Goal: Transaction & Acquisition: Purchase product/service

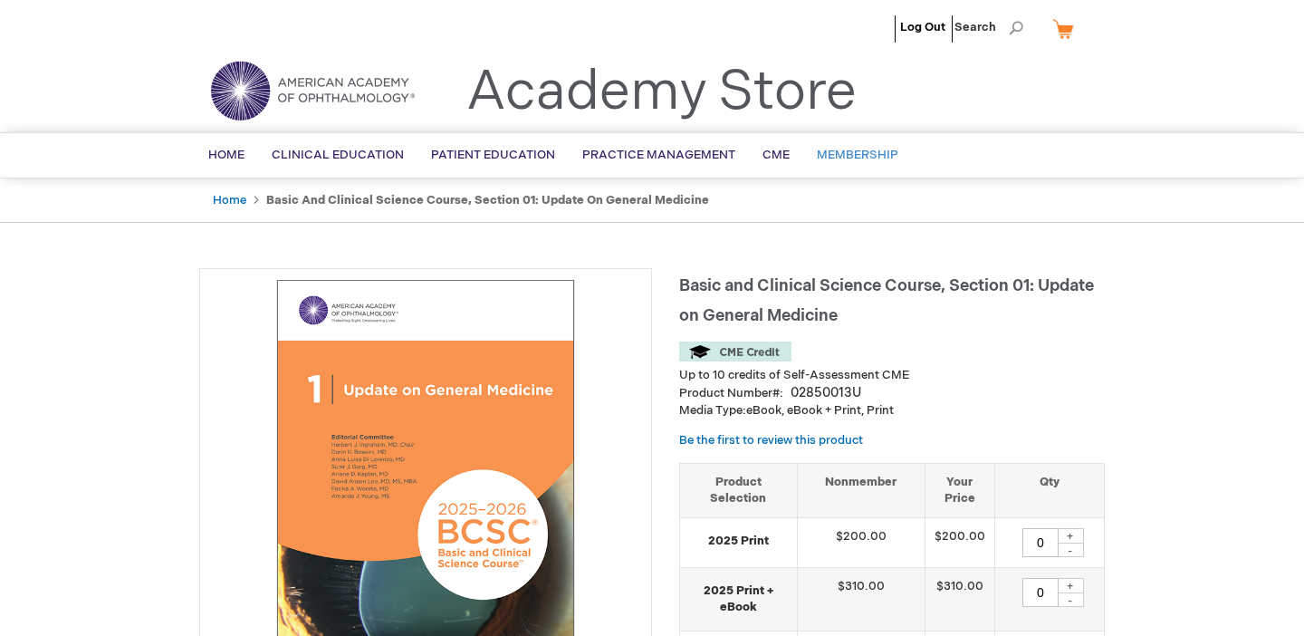
click at [864, 154] on span "Membership" at bounding box center [858, 155] width 82 height 14
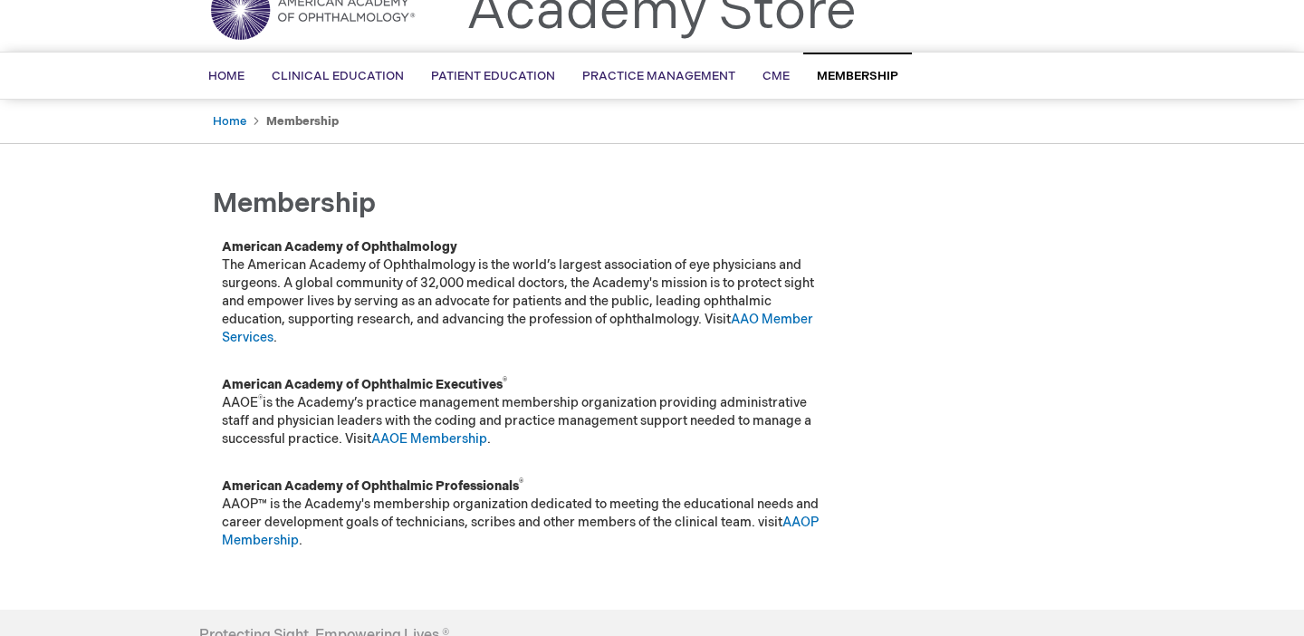
scroll to position [82, 0]
click at [792, 322] on link "AAO Member Services" at bounding box center [517, 328] width 591 height 34
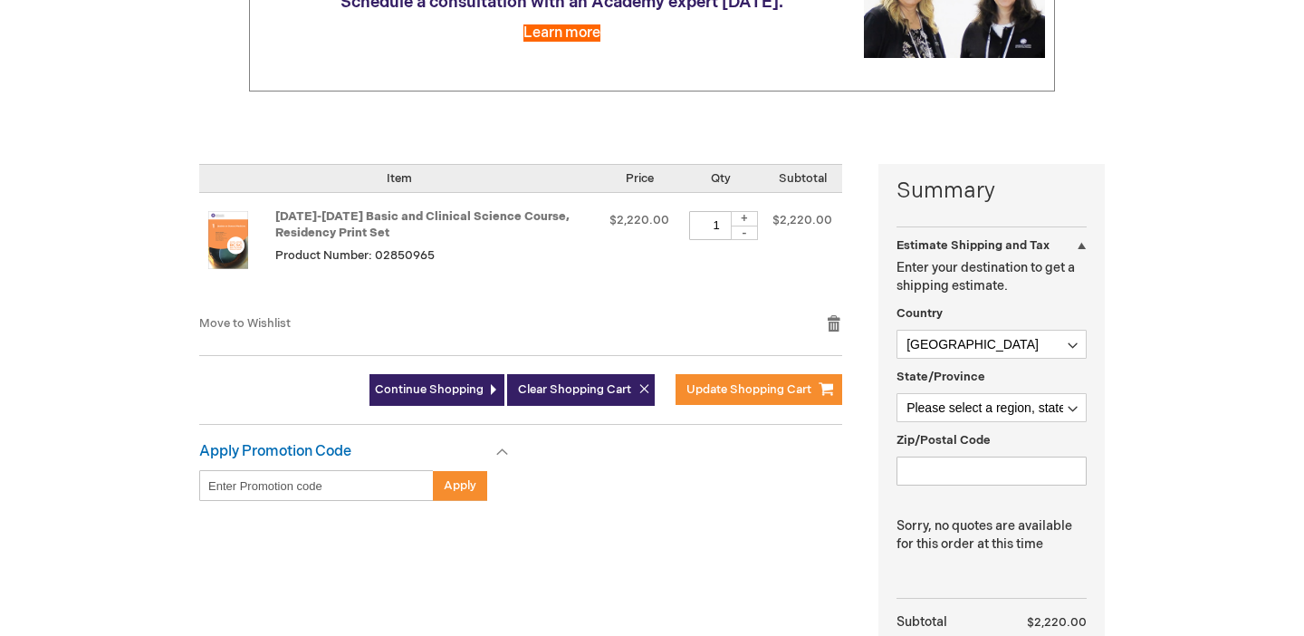
scroll to position [301, 0]
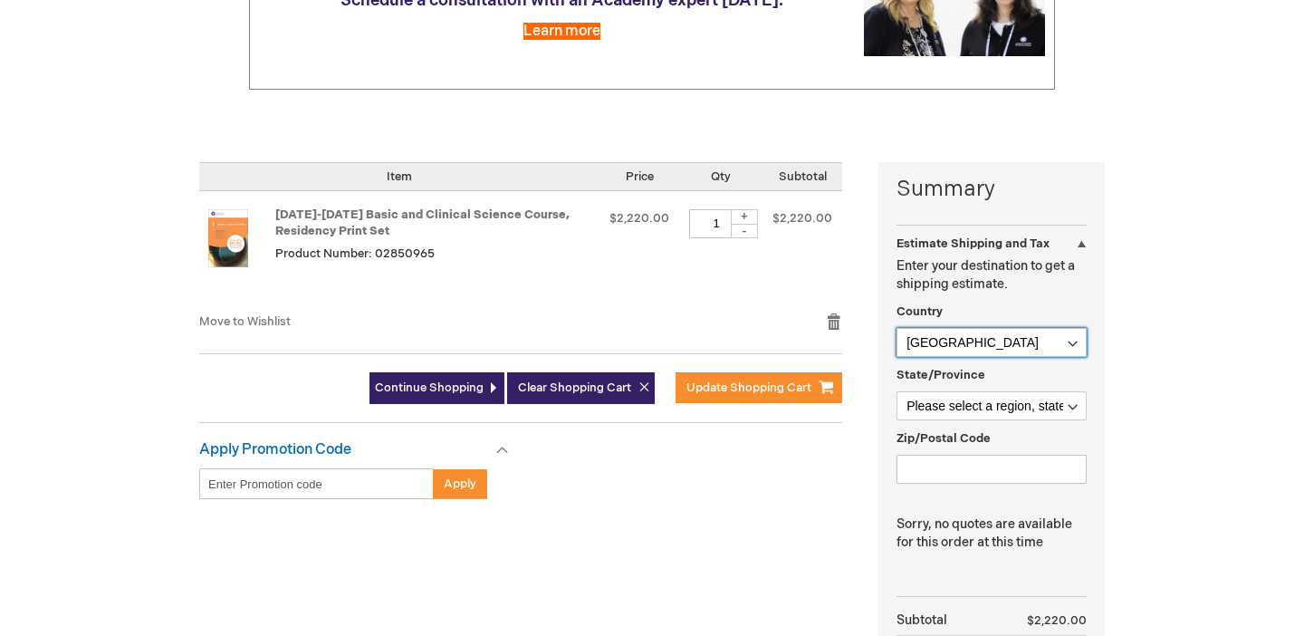
click at [958, 342] on select "Afghanistan Åland Islands Albania Algeria American Samoa Andorra Angola Anguill…" at bounding box center [992, 342] width 190 height 29
select select "BE"
click at [897, 328] on select "Afghanistan Åland Islands Albania Algeria American Samoa Andorra Angola Anguill…" at bounding box center [992, 342] width 190 height 29
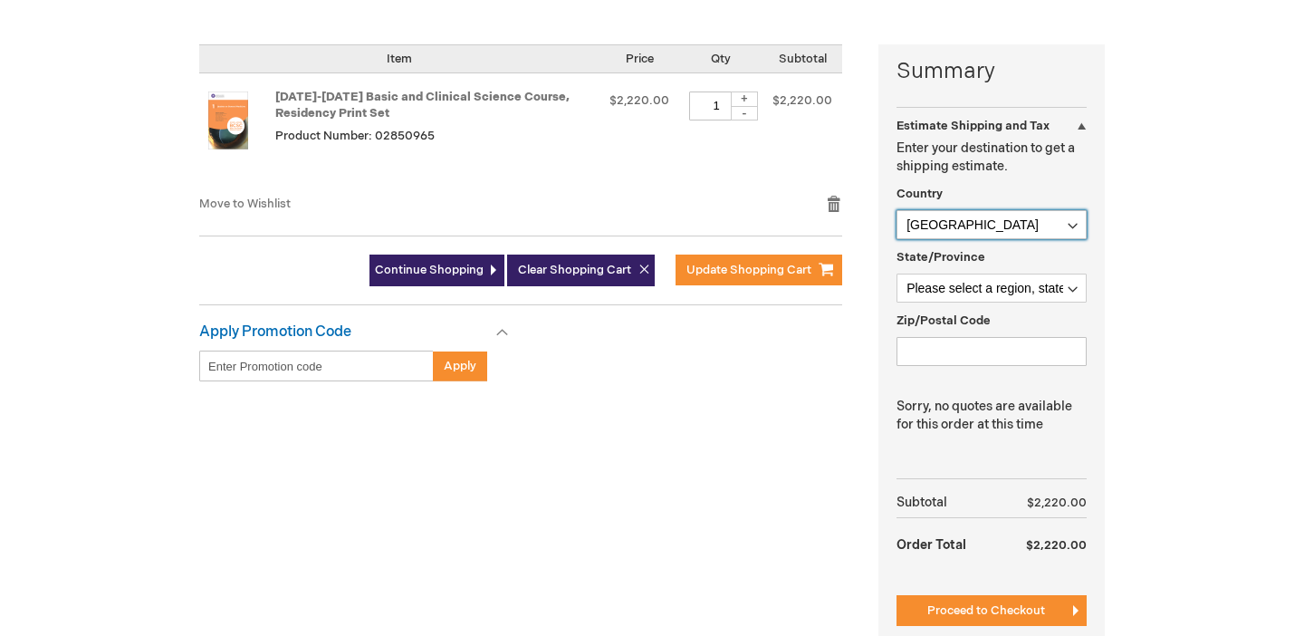
scroll to position [419, 0]
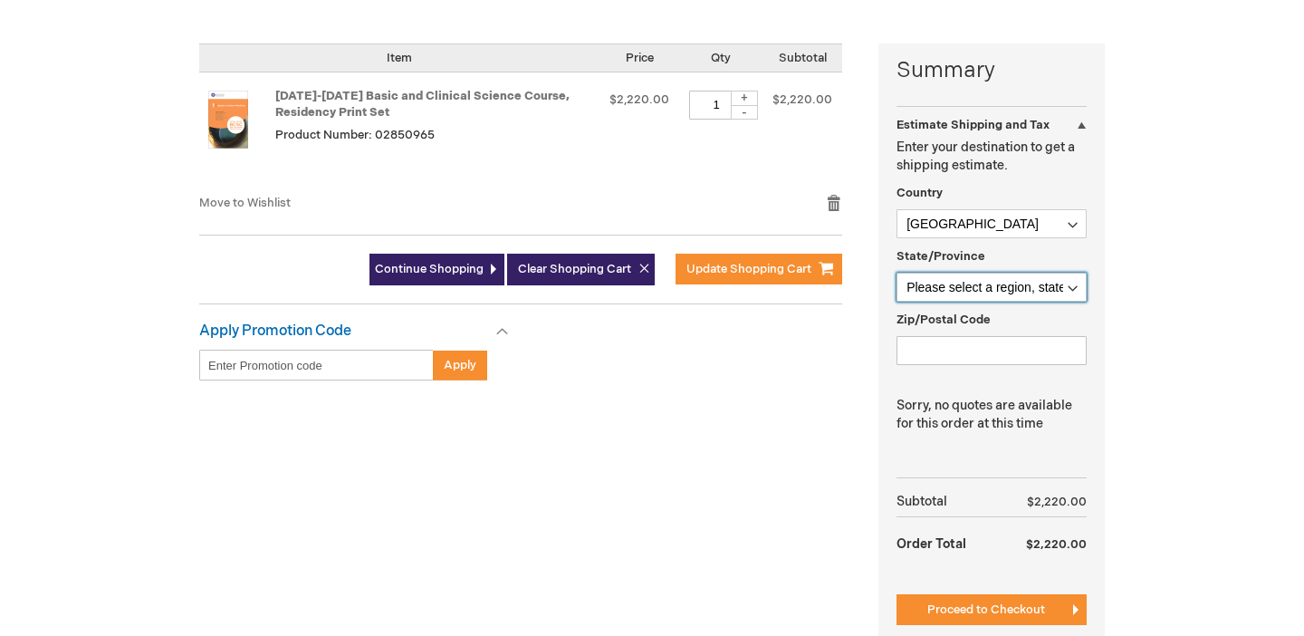
click at [977, 287] on select "Please select a region, state or province. Antwerpen Brabant wallon Brussels-Ca…" at bounding box center [992, 287] width 190 height 29
select select "632"
click at [897, 273] on select "Please select a region, state or province. Antwerpen Brabant wallon Brussels-Ca…" at bounding box center [992, 287] width 190 height 29
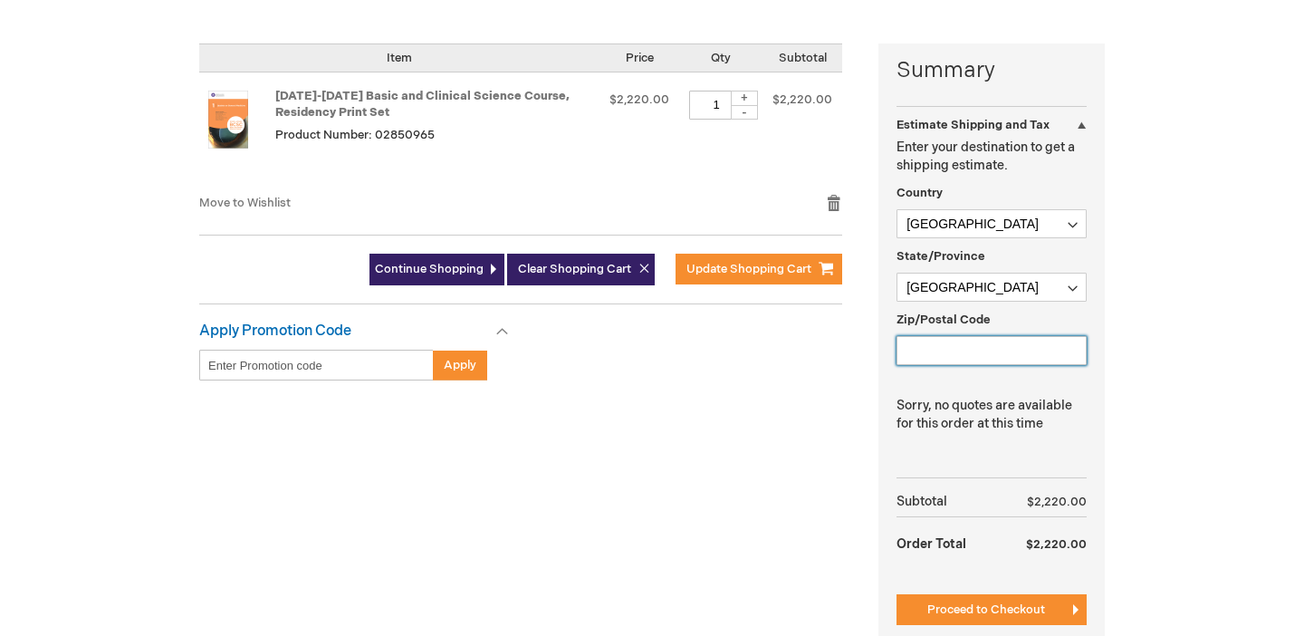
click at [955, 354] on input "Zip/Postal Code" at bounding box center [992, 350] width 190 height 29
type input "2000"
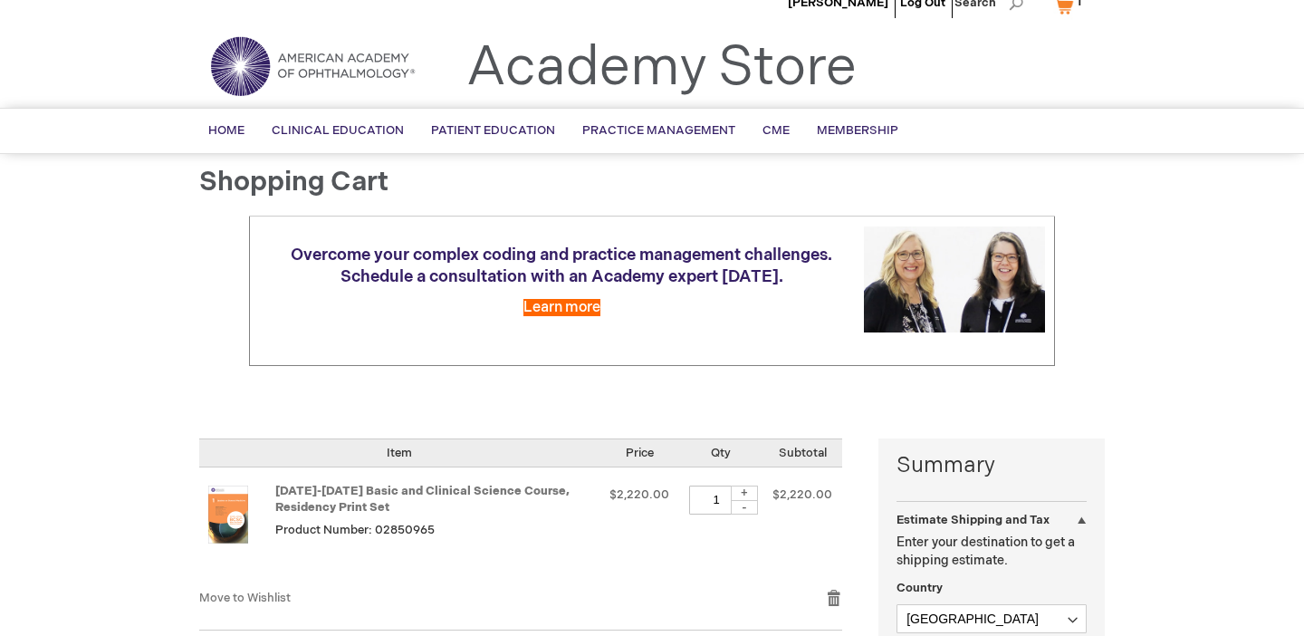
scroll to position [0, 0]
